Goal: Complete application form: Complete application form

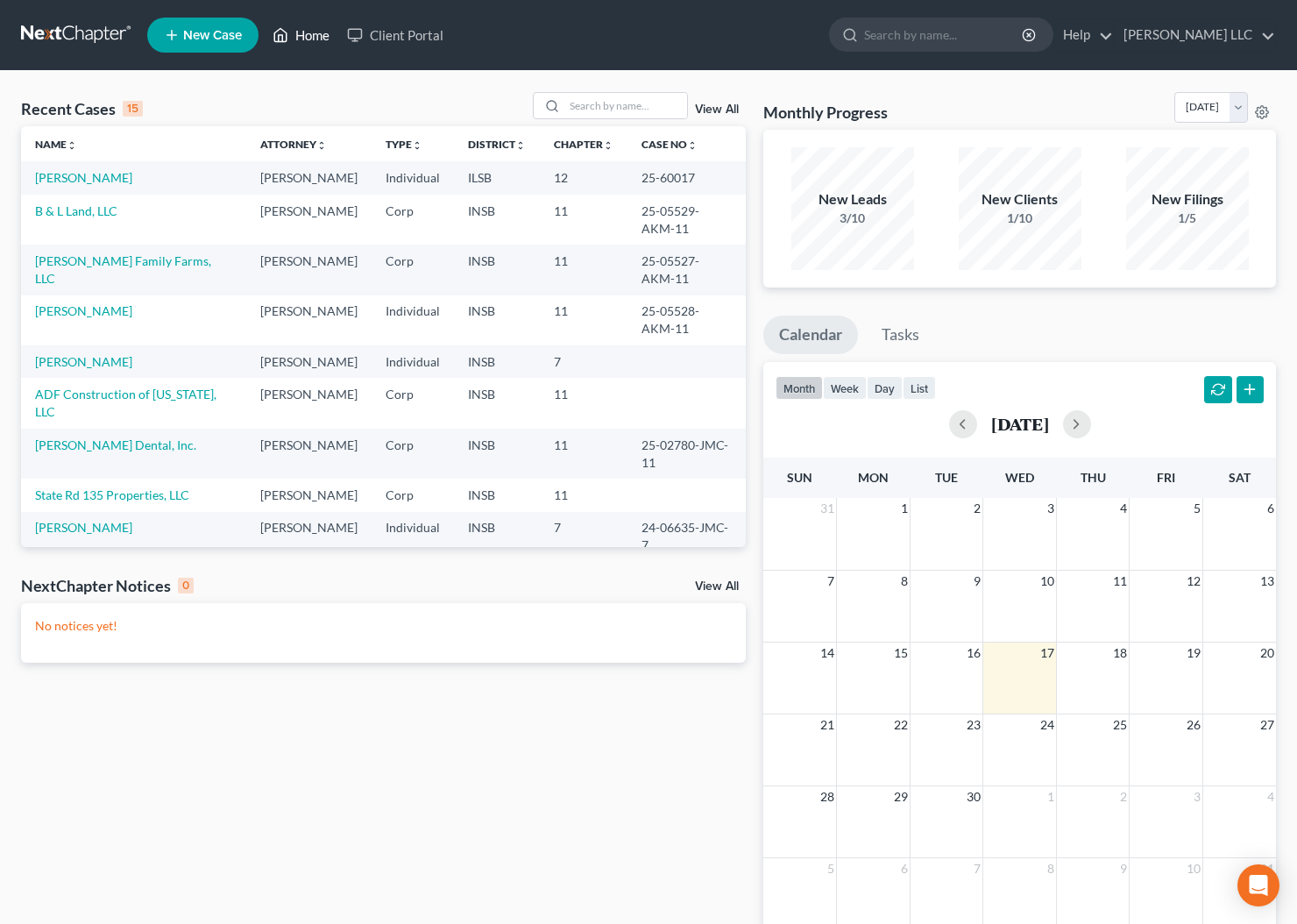
click at [309, 41] on link "Home" at bounding box center [301, 35] width 74 height 31
click at [83, 281] on link "[PERSON_NAME] Family Farms, LLC" at bounding box center [123, 269] width 176 height 32
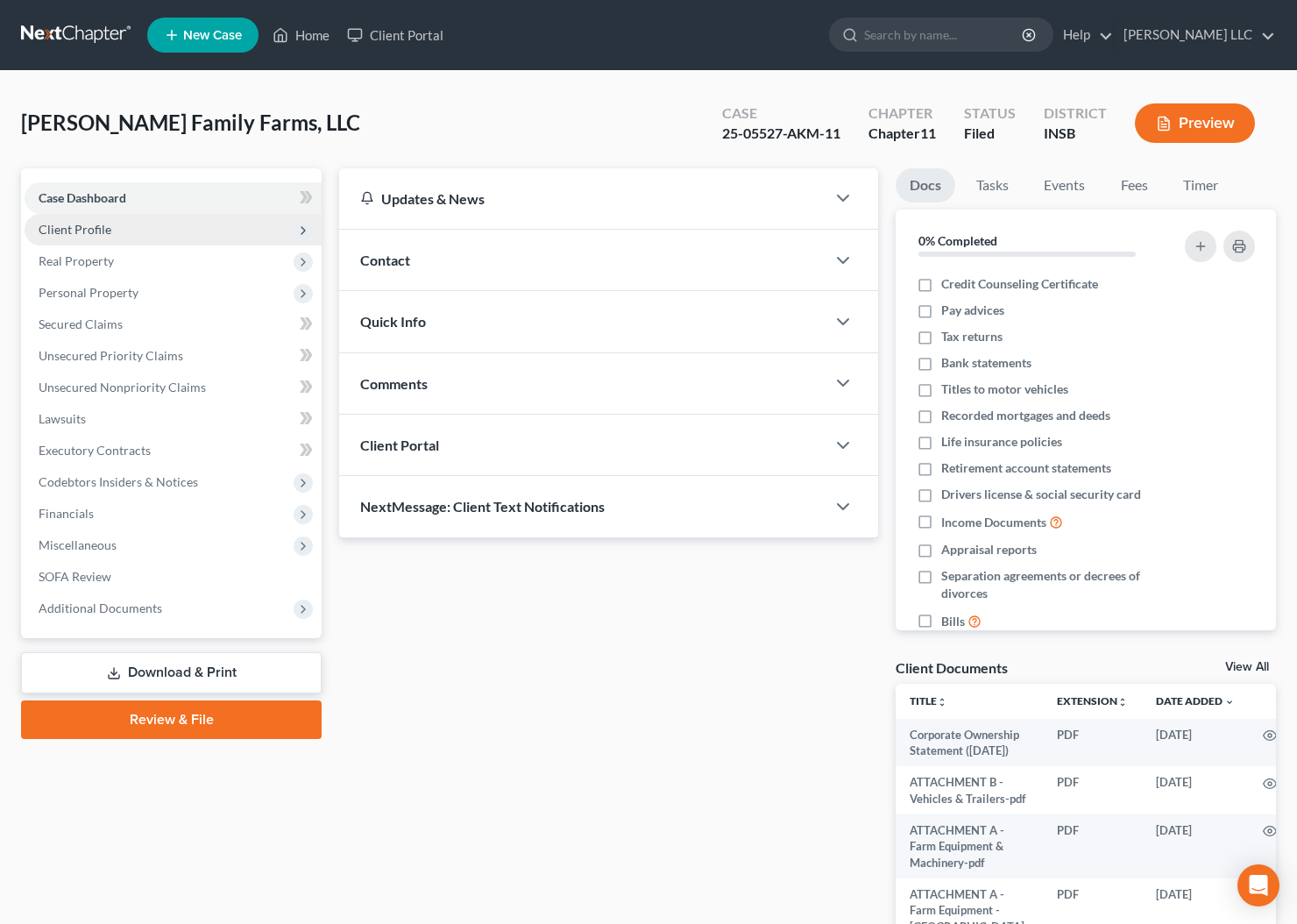
click at [80, 225] on span "Client Profile" at bounding box center [74, 229] width 73 height 15
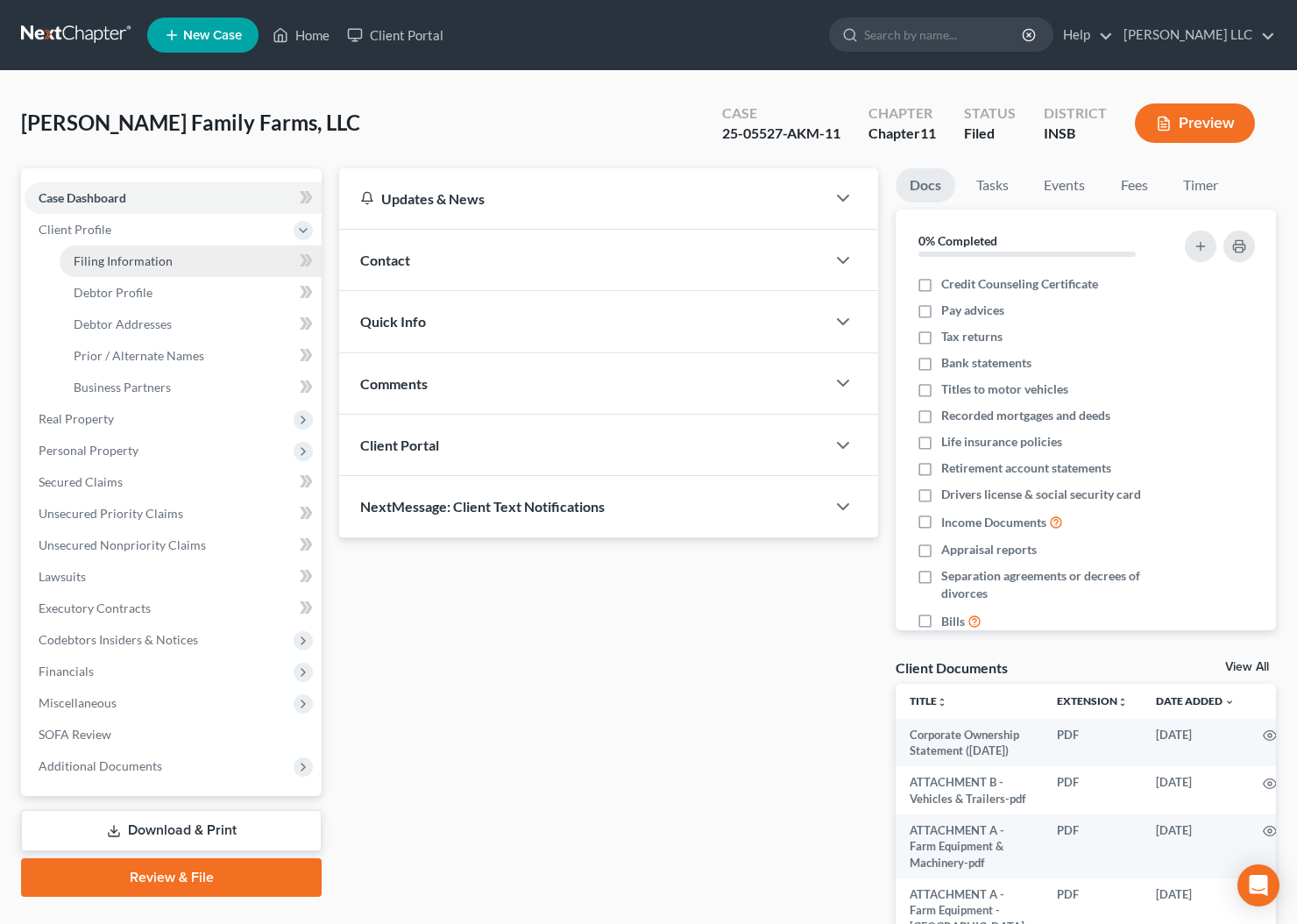
click at [96, 263] on span "Filing Information" at bounding box center [123, 261] width 99 height 15
select select "3"
select select "1"
select select "28"
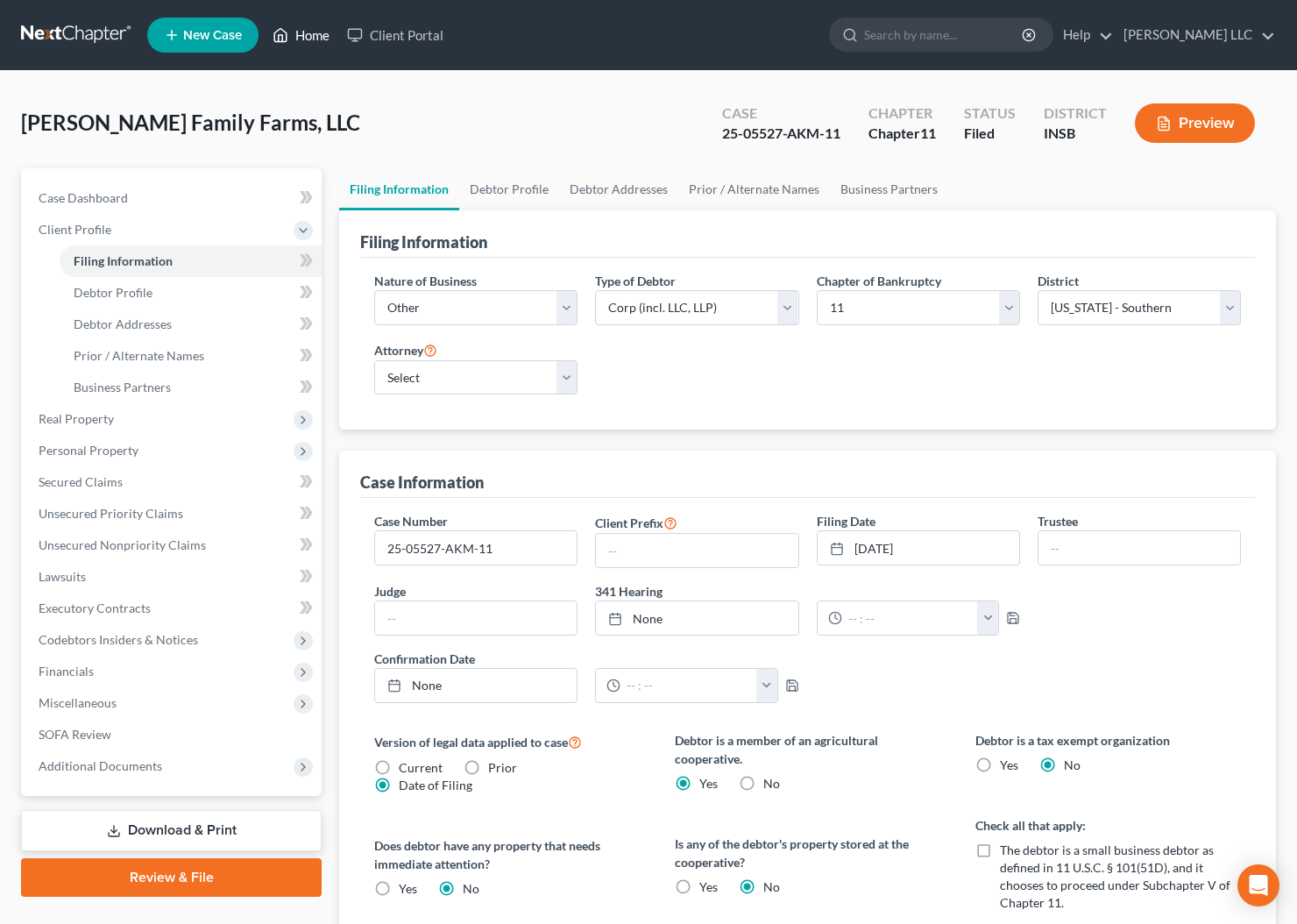
click at [312, 29] on link "Home" at bounding box center [301, 35] width 74 height 31
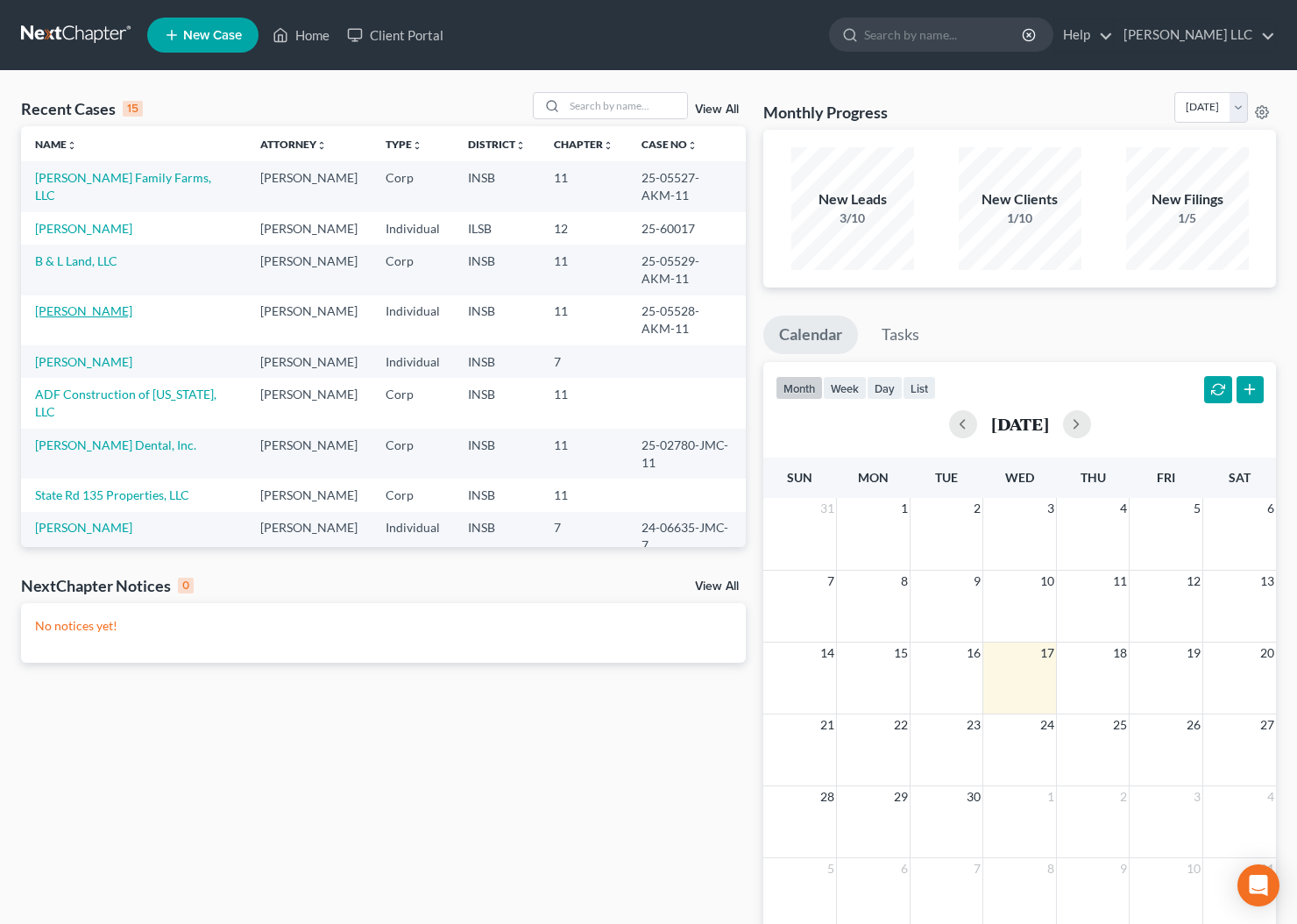
click at [122, 318] on link "[PERSON_NAME]" at bounding box center [84, 311] width 97 height 15
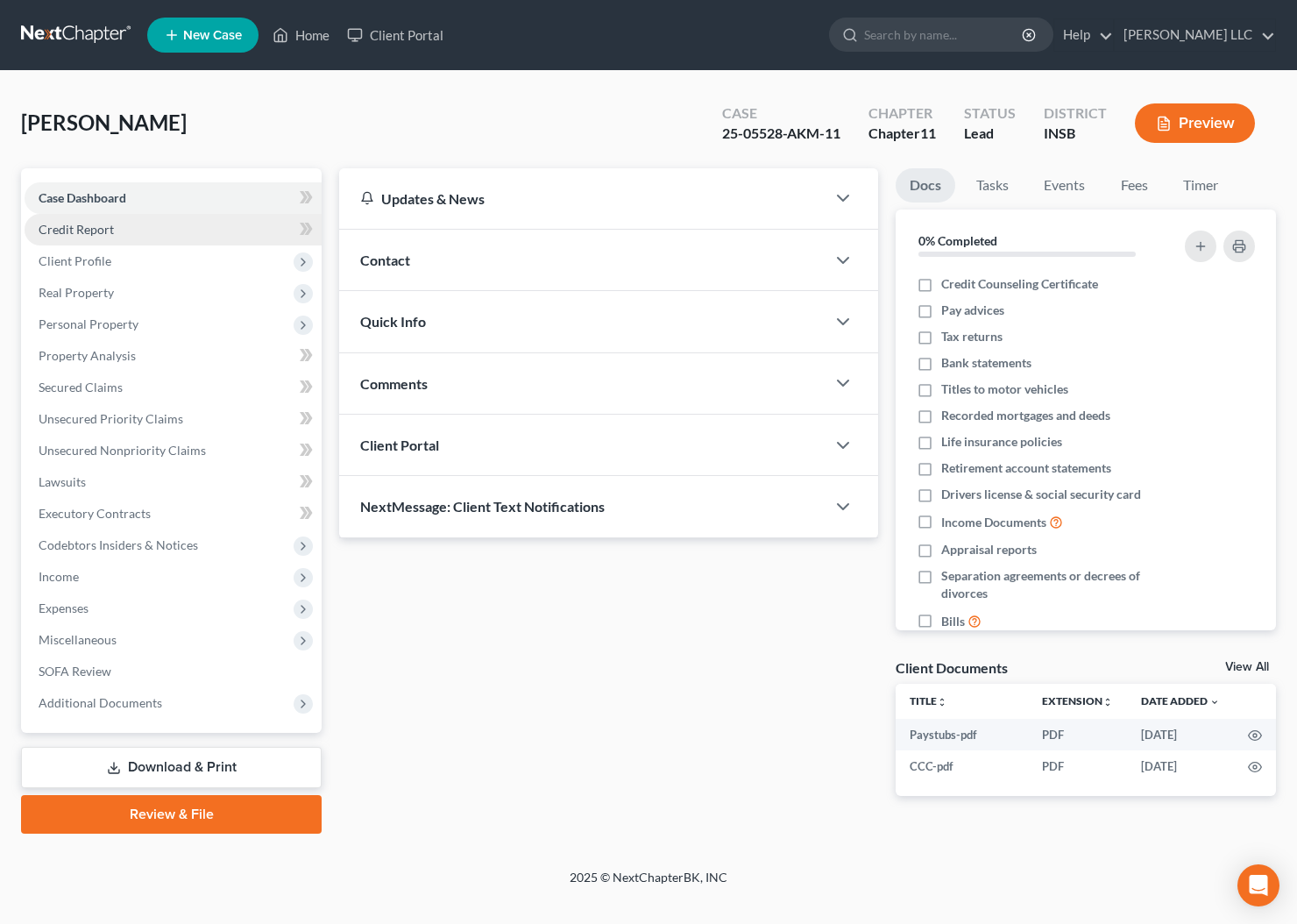
click at [87, 235] on span "Credit Report" at bounding box center [76, 229] width 75 height 15
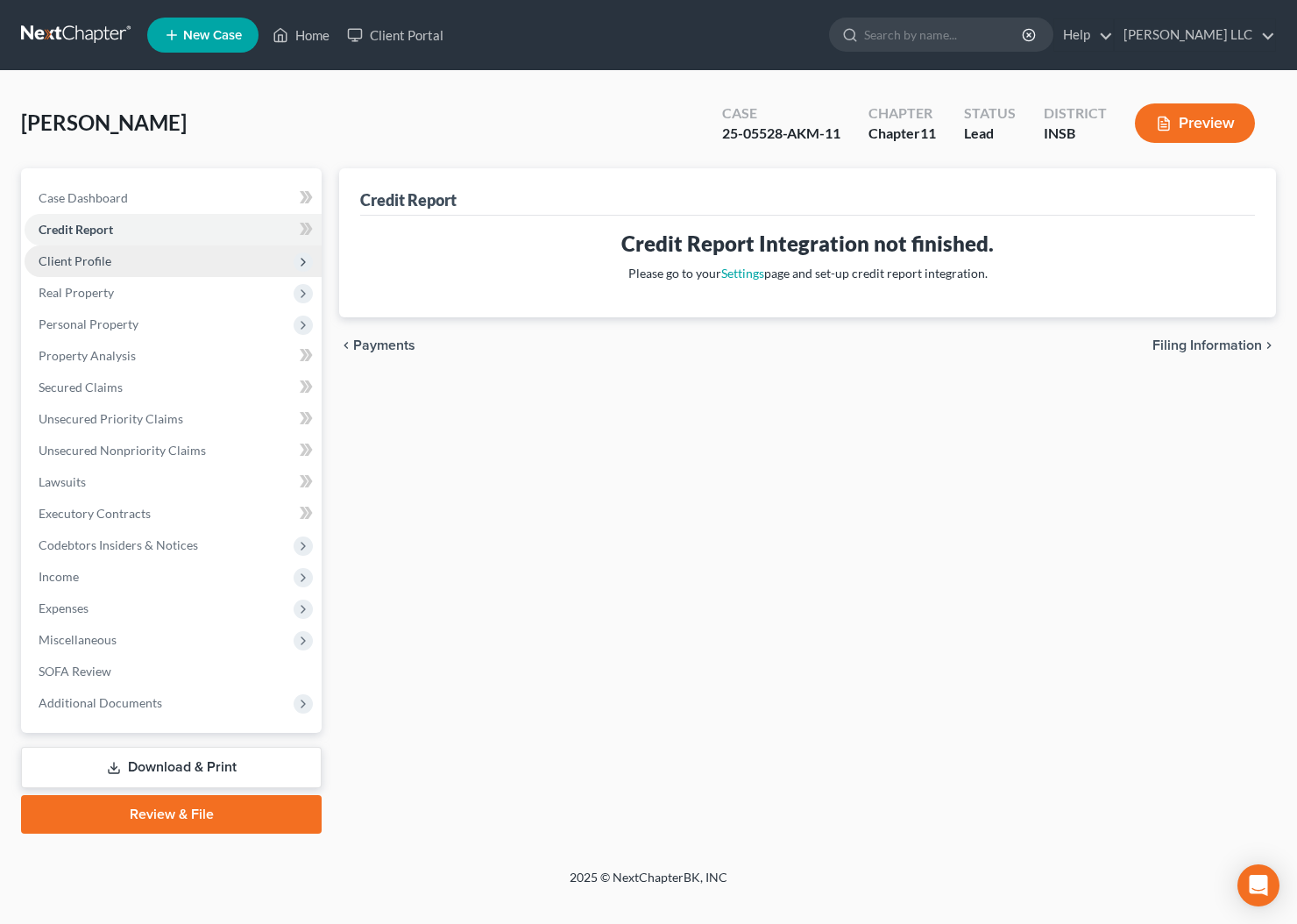
click at [81, 257] on span "Client Profile" at bounding box center [74, 261] width 73 height 15
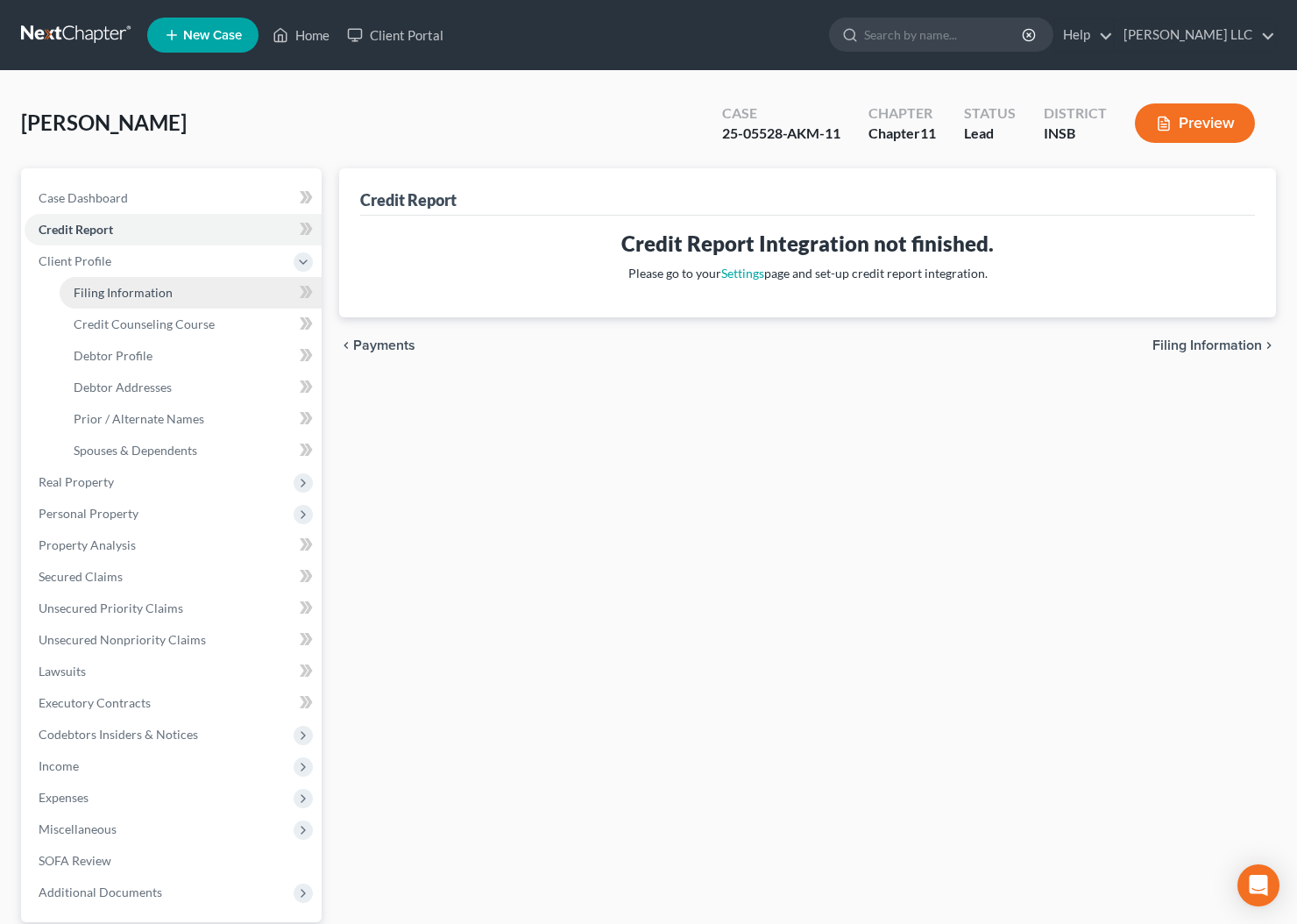
click at [113, 301] on link "Filing Information" at bounding box center [190, 292] width 262 height 31
select select "0"
select select "3"
select select "0"
select select "1"
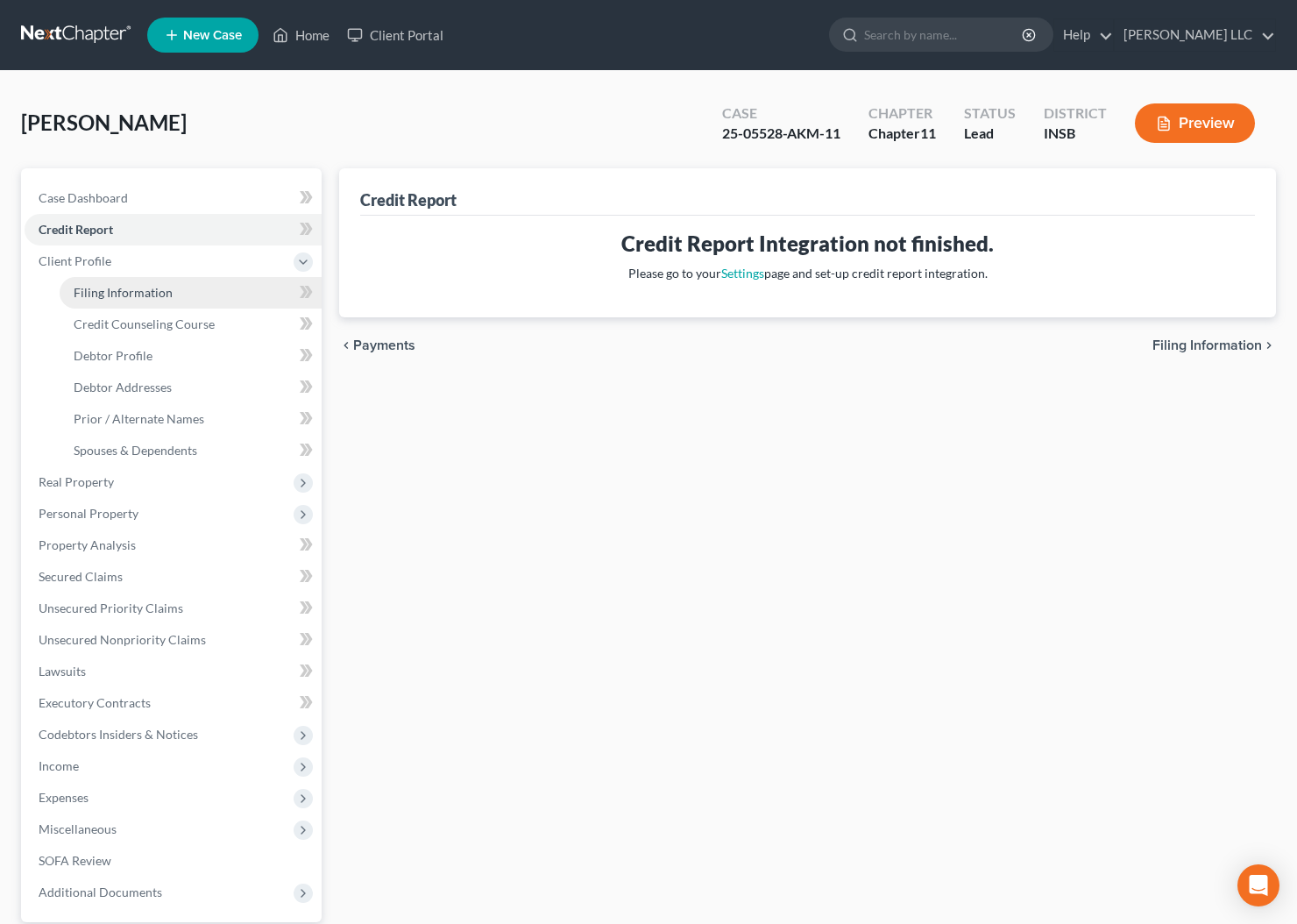
select select "28"
select select "0"
select select "15"
